Goal: Task Accomplishment & Management: Manage account settings

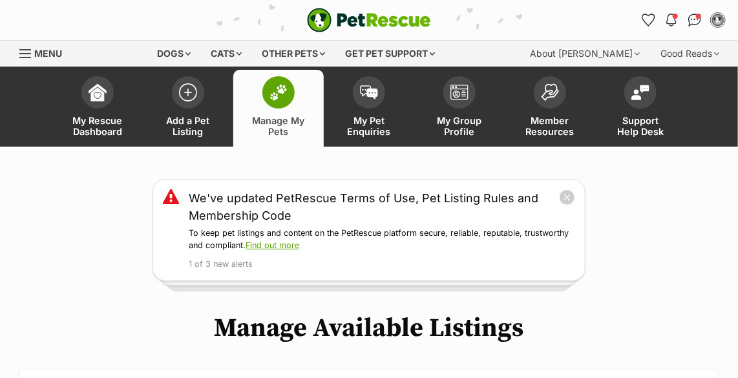
click at [277, 84] on img at bounding box center [278, 92] width 18 height 17
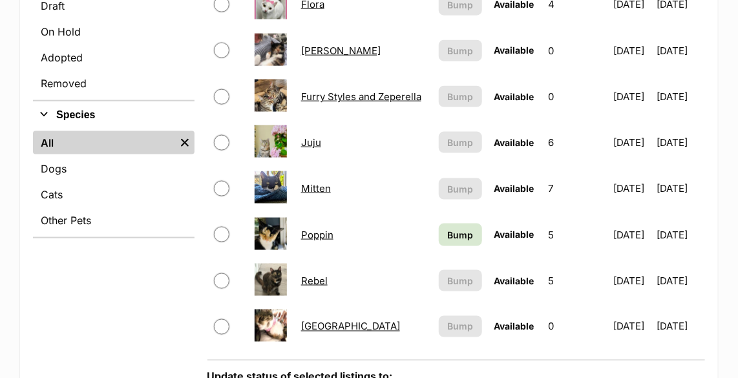
scroll to position [587, 0]
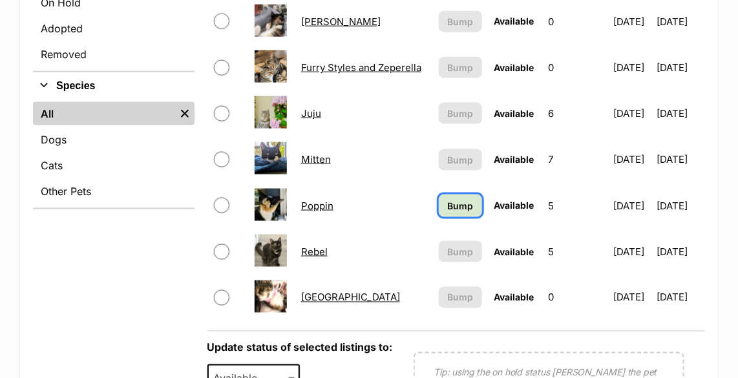
click at [448, 211] on link "Bump" at bounding box center [460, 205] width 43 height 23
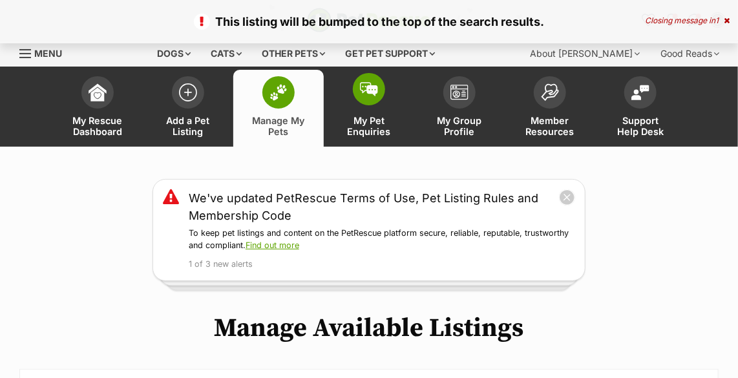
click at [370, 83] on img at bounding box center [369, 89] width 18 height 14
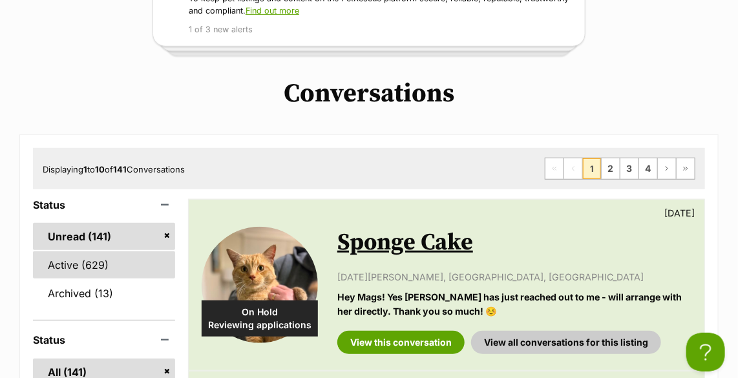
click at [112, 260] on link "Active (629)" at bounding box center [104, 264] width 142 height 27
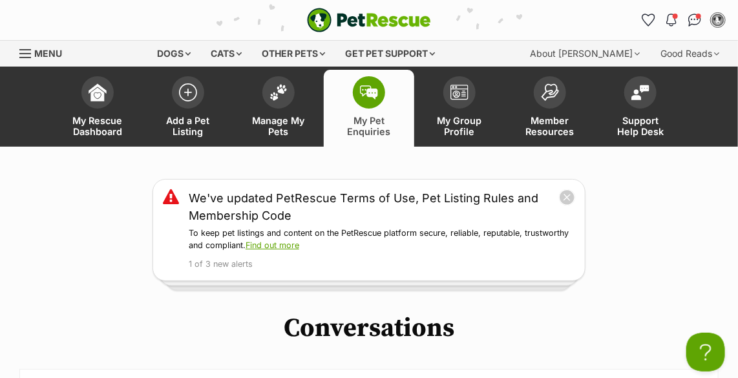
scroll to position [176, 0]
